Goal: Task Accomplishment & Management: Manage account settings

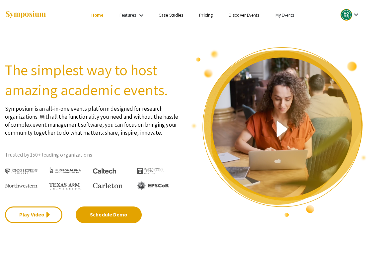
click at [283, 15] on link "My Events" at bounding box center [284, 15] width 19 height 6
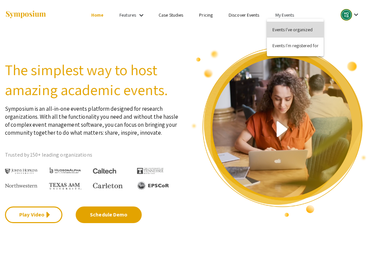
click at [286, 29] on button "Events I've organized" at bounding box center [295, 30] width 57 height 16
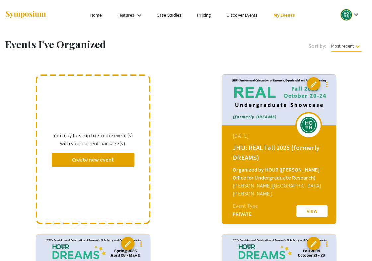
click at [307, 209] on button "View" at bounding box center [312, 211] width 33 height 14
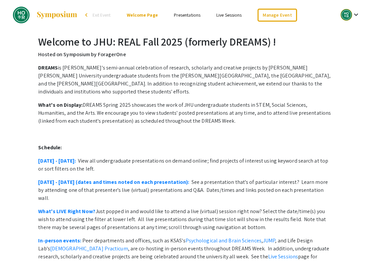
click at [182, 101] on p "What's on Display: DREAMS Spring 2025 showcases the work of JHU undergraduate s…" at bounding box center [186, 113] width 296 height 24
click at [268, 14] on link "Manage Event" at bounding box center [277, 15] width 39 height 13
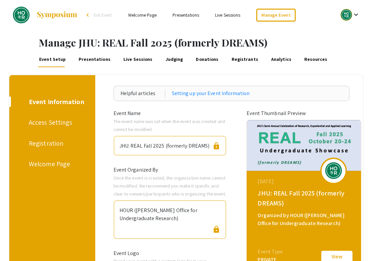
click at [49, 143] on div "Registration" at bounding box center [51, 143] width 44 height 10
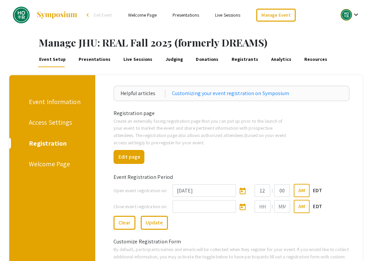
click at [236, 60] on link "Registrants" at bounding box center [245, 59] width 29 height 16
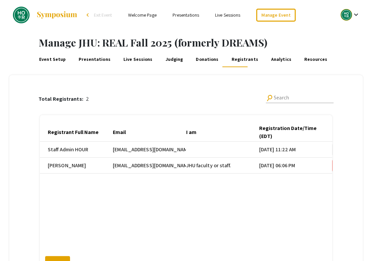
click at [149, 14] on link "Welcome Page" at bounding box center [142, 15] width 29 height 6
